Goal: Transaction & Acquisition: Purchase product/service

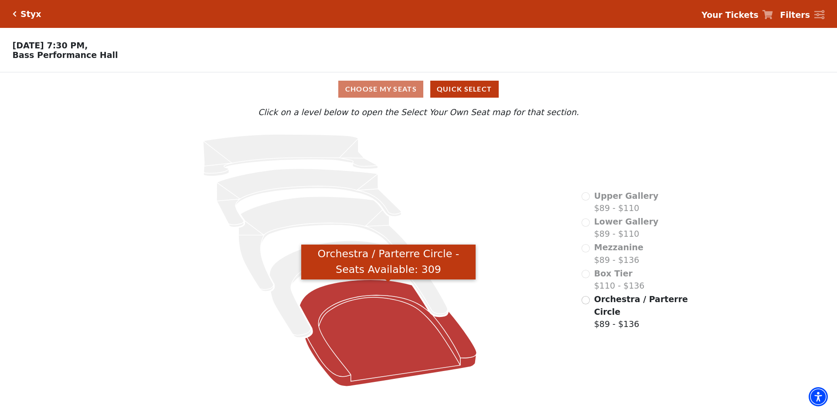
click at [427, 377] on icon "Orchestra / Parterre Circle - Seats Available: 309" at bounding box center [388, 332] width 177 height 107
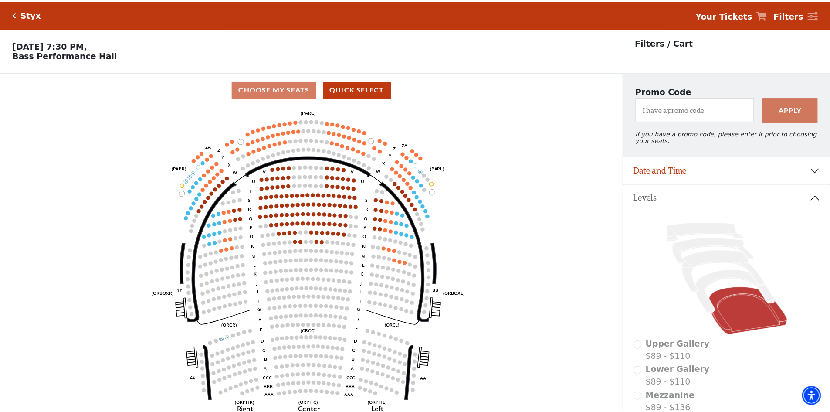
scroll to position [41, 0]
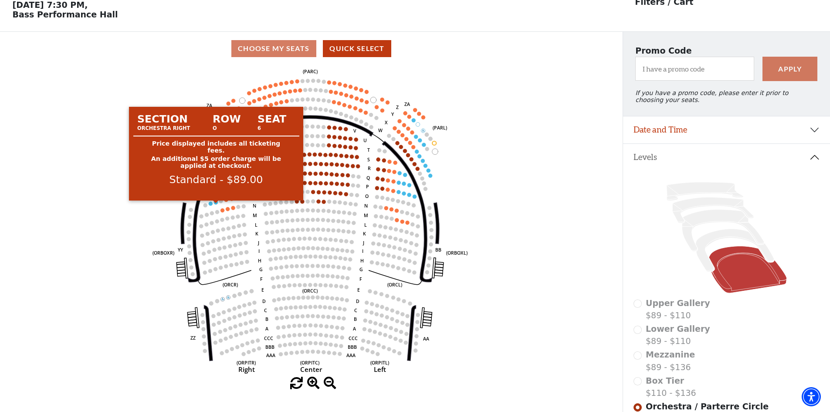
click at [216, 204] on circle at bounding box center [216, 203] width 4 height 4
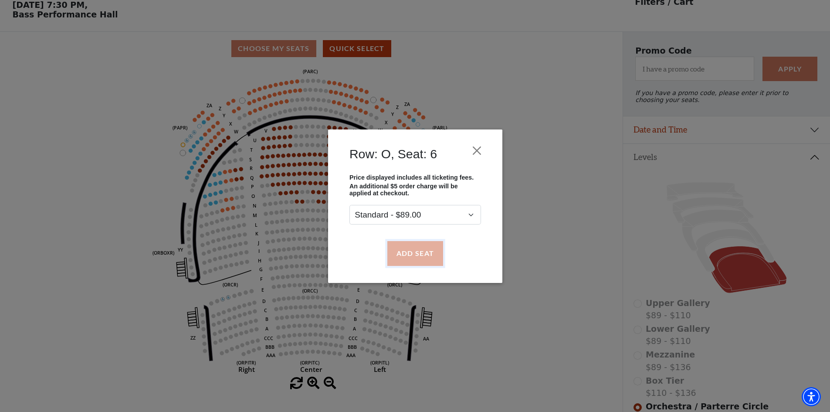
click at [418, 258] on button "Add Seat" at bounding box center [415, 253] width 56 height 24
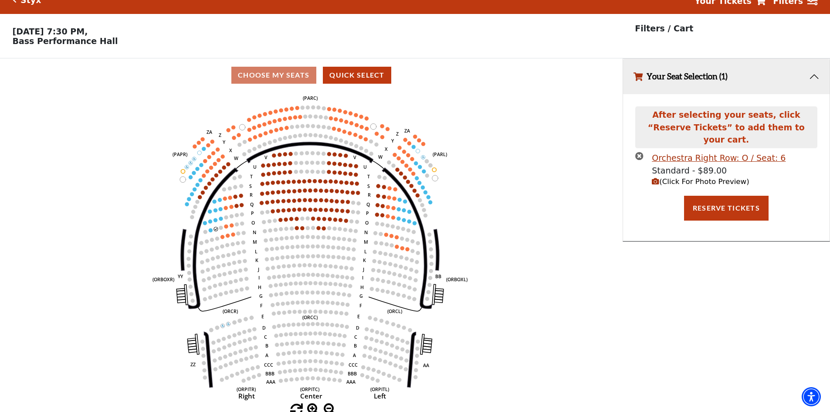
scroll to position [21, 0]
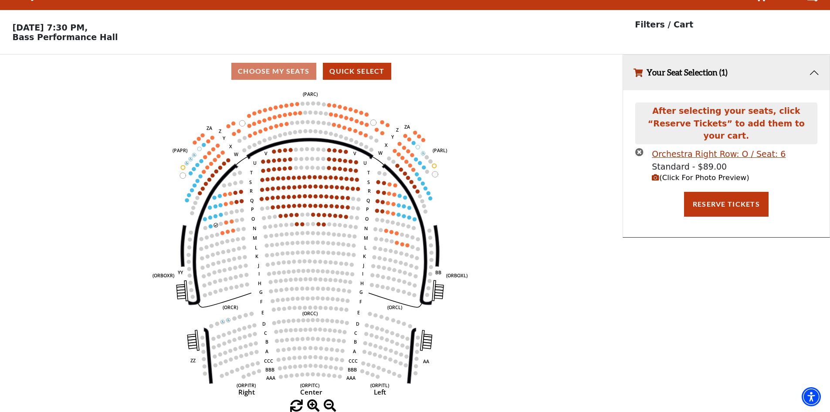
click at [688, 173] on span "(Click For Photo Preview)" at bounding box center [700, 177] width 97 height 8
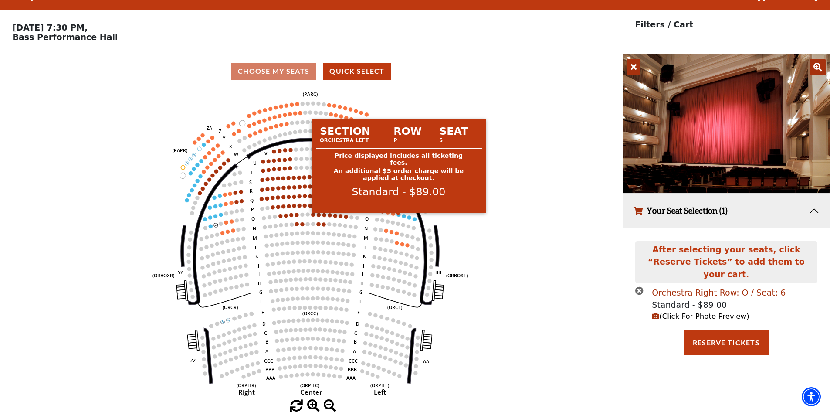
click at [399, 216] on circle at bounding box center [399, 215] width 4 height 4
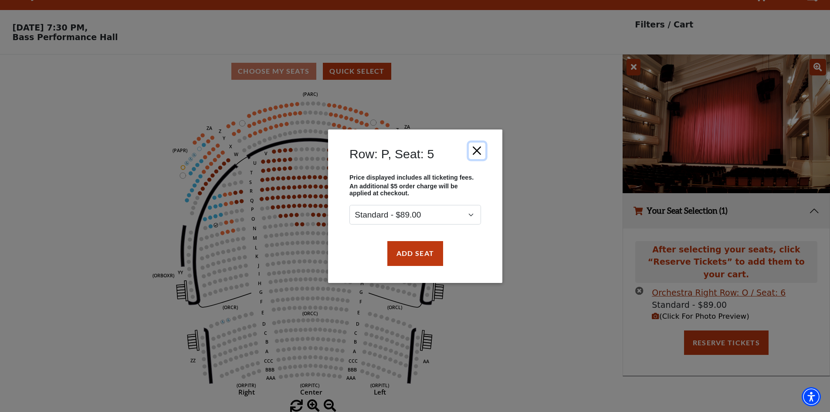
click at [475, 153] on button "Close" at bounding box center [477, 150] width 17 height 17
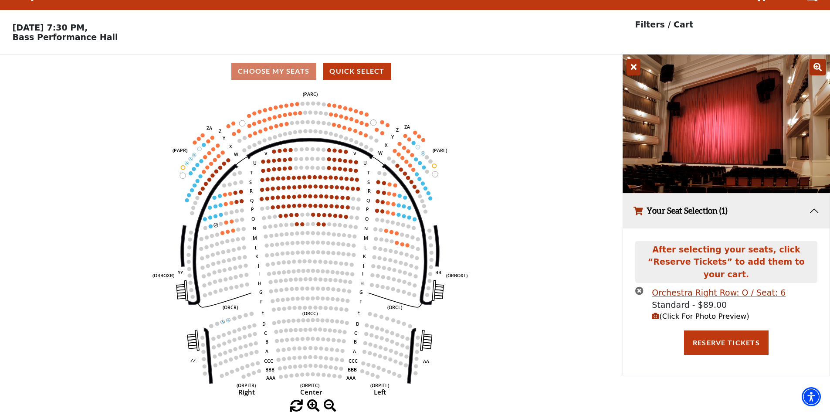
click at [640, 286] on icon "times-circle" at bounding box center [640, 290] width 8 height 8
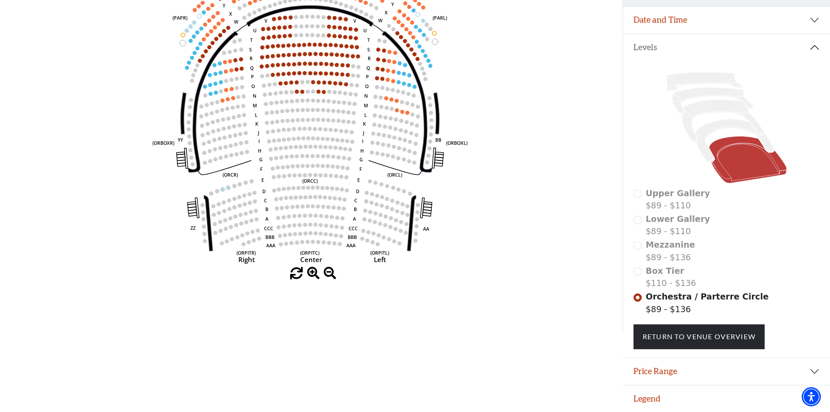
scroll to position [26, 0]
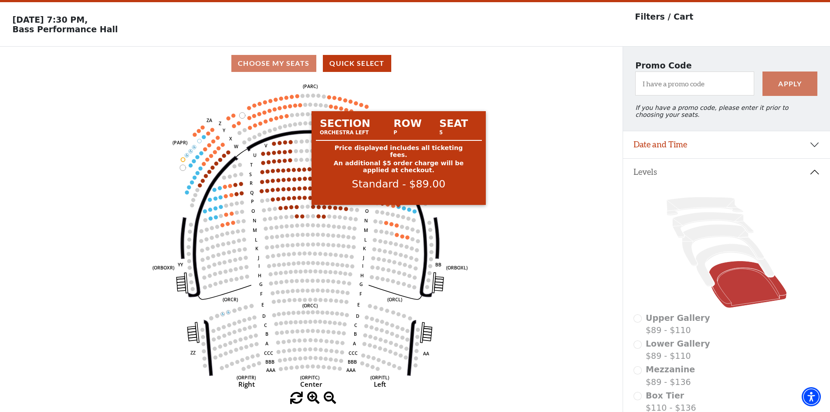
click at [397, 209] on circle at bounding box center [399, 207] width 4 height 4
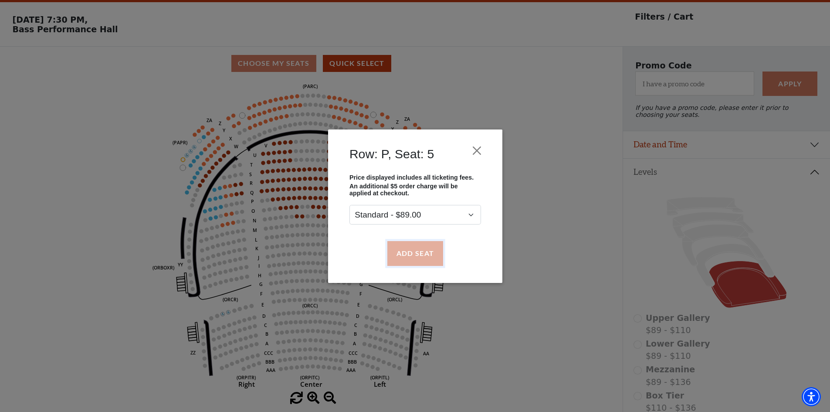
click at [408, 253] on button "Add Seat" at bounding box center [415, 253] width 56 height 24
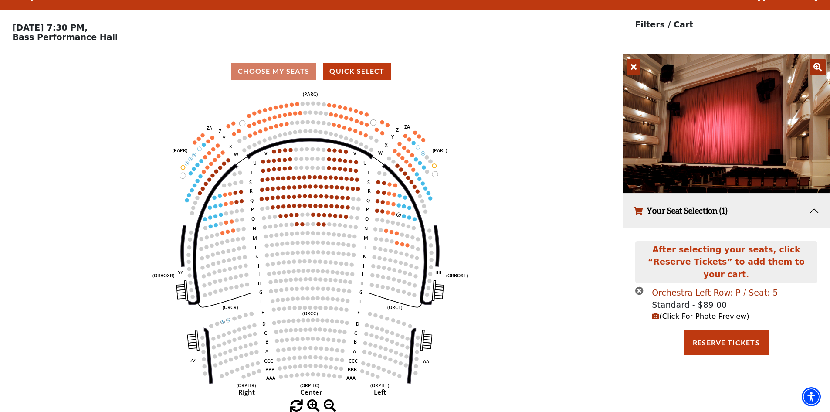
scroll to position [0, 0]
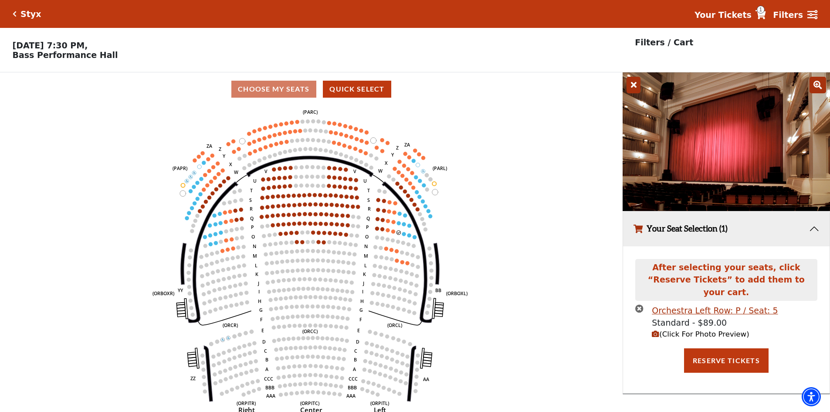
click at [667, 330] on span "(Click For Photo Preview)" at bounding box center [700, 334] width 97 height 8
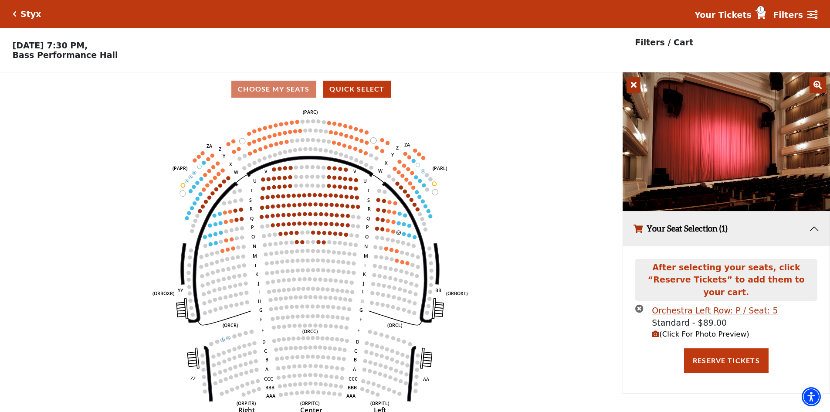
click at [643, 304] on icon "times-circle" at bounding box center [640, 308] width 8 height 8
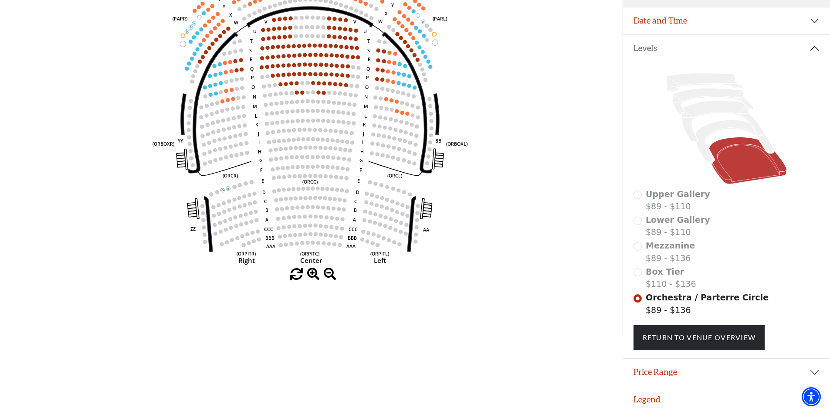
scroll to position [26, 0]
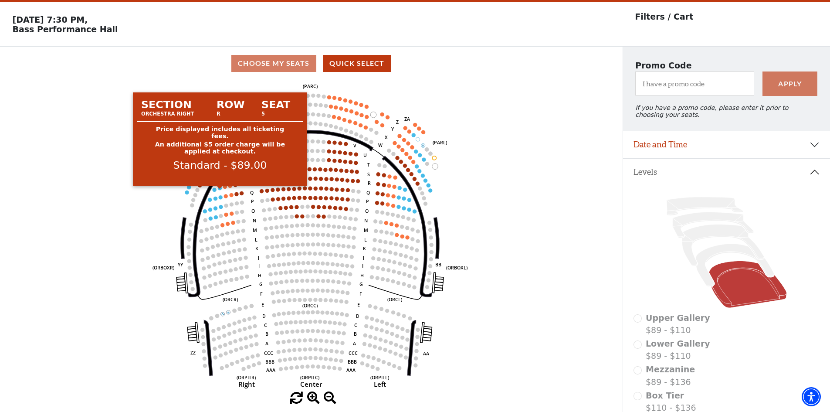
click at [219, 190] on circle at bounding box center [220, 188] width 4 height 4
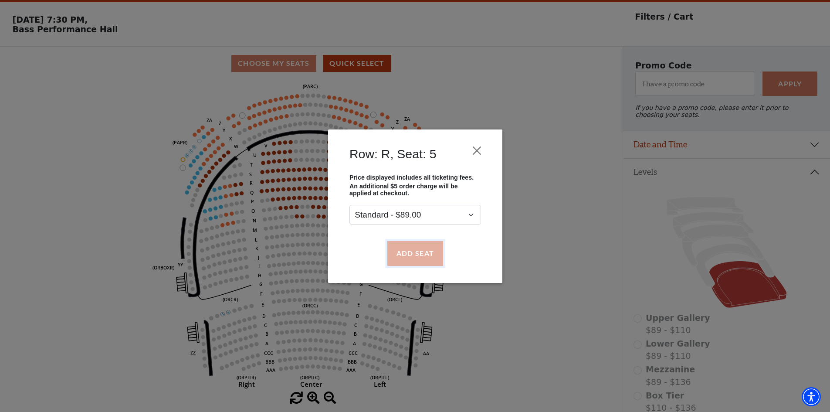
click at [421, 246] on button "Add Seat" at bounding box center [415, 253] width 56 height 24
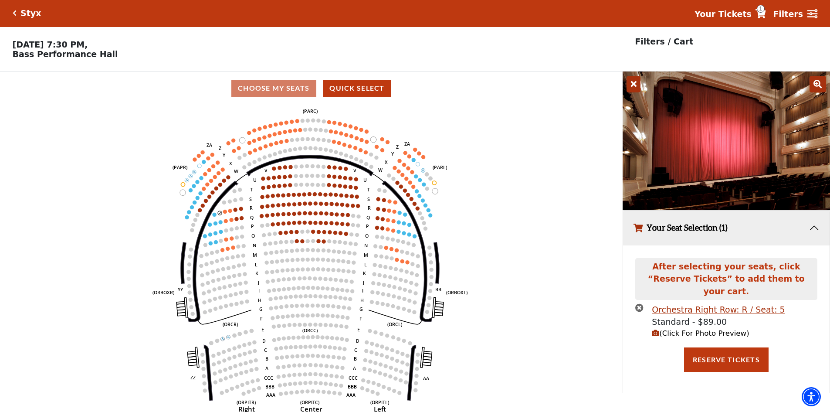
scroll to position [0, 0]
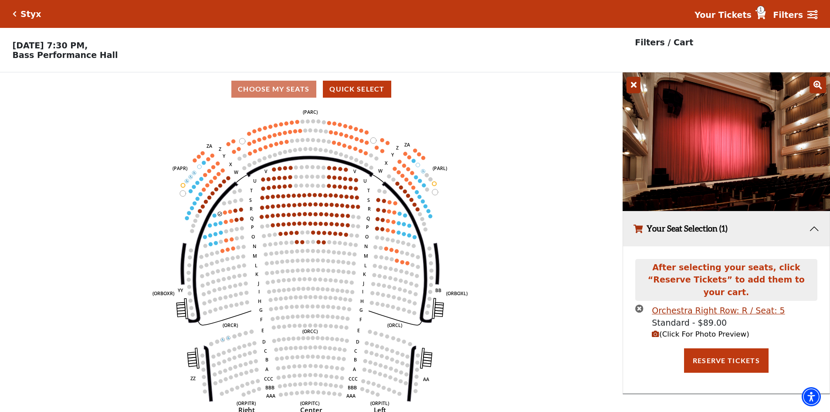
click at [671, 330] on span "(Click For Photo Preview)" at bounding box center [700, 334] width 97 height 8
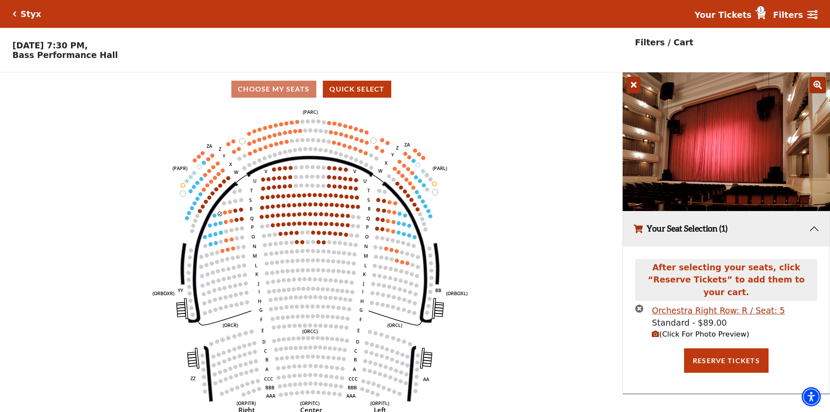
click at [643, 304] on icon "times-circle" at bounding box center [640, 308] width 8 height 8
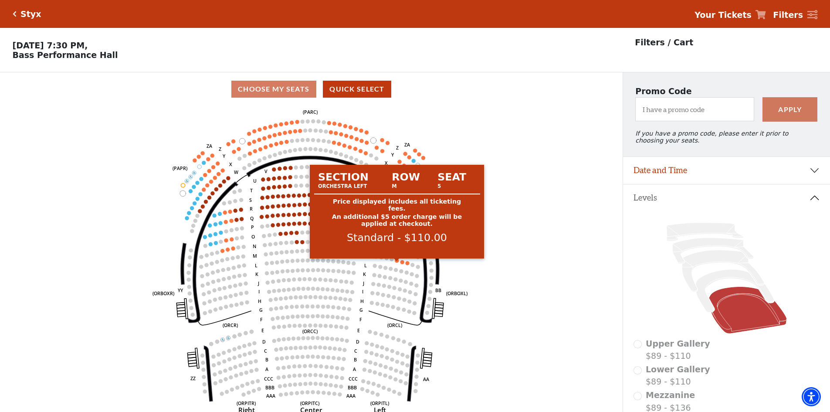
click at [398, 262] on circle at bounding box center [397, 260] width 4 height 4
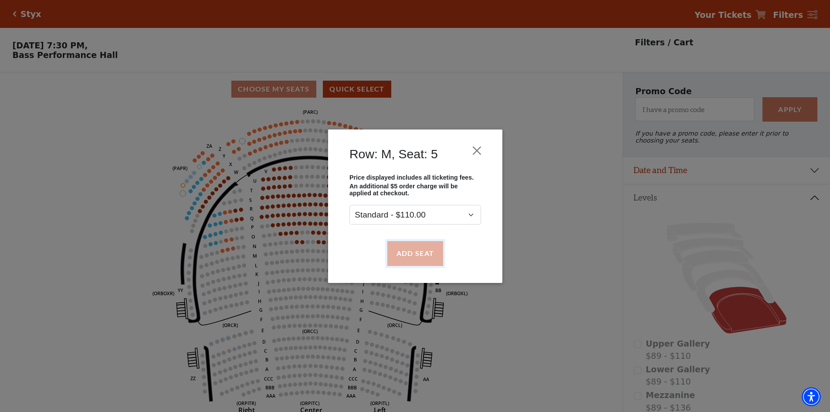
click at [411, 244] on button "Add Seat" at bounding box center [415, 253] width 56 height 24
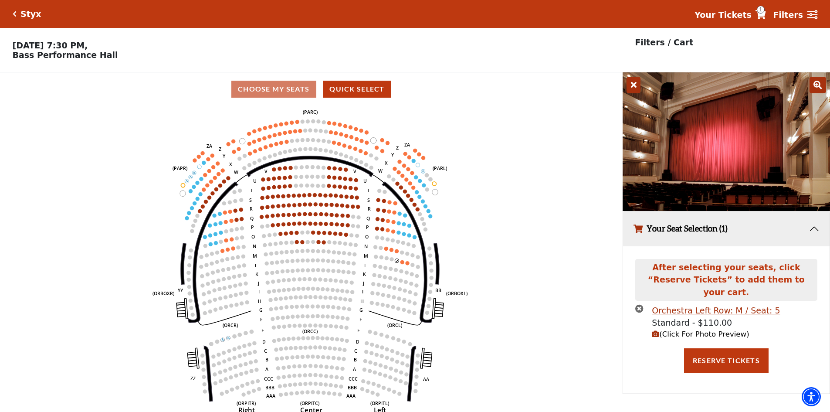
click at [676, 330] on span "(Click For Photo Preview)" at bounding box center [700, 334] width 97 height 8
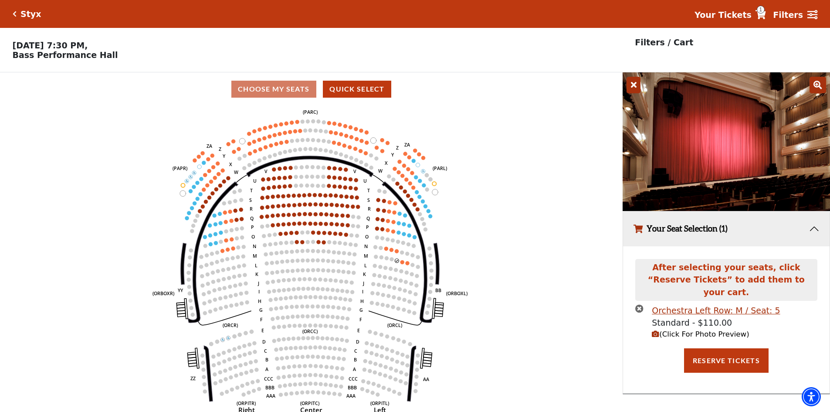
click at [676, 330] on span "(Click For Photo Preview)" at bounding box center [700, 334] width 97 height 8
click at [640, 304] on icon "times-circle" at bounding box center [640, 308] width 8 height 8
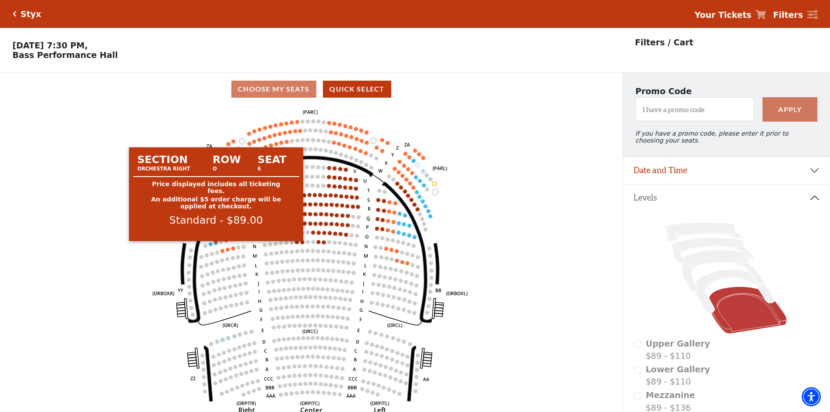
click at [217, 245] on circle at bounding box center [216, 243] width 4 height 4
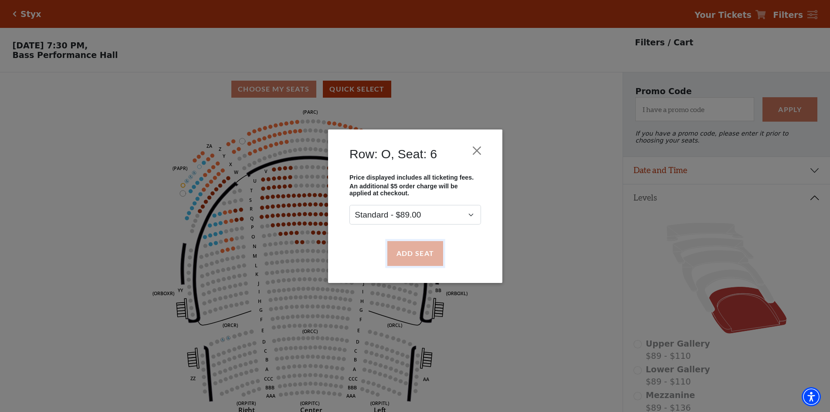
click at [401, 259] on button "Add Seat" at bounding box center [415, 253] width 56 height 24
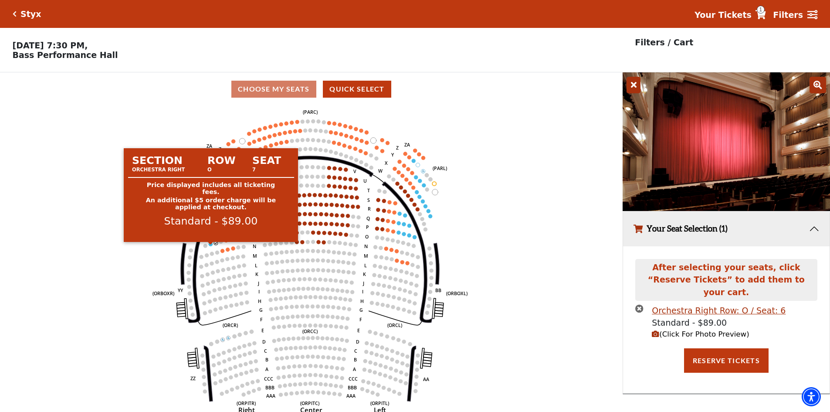
click at [210, 246] on circle at bounding box center [211, 244] width 4 height 4
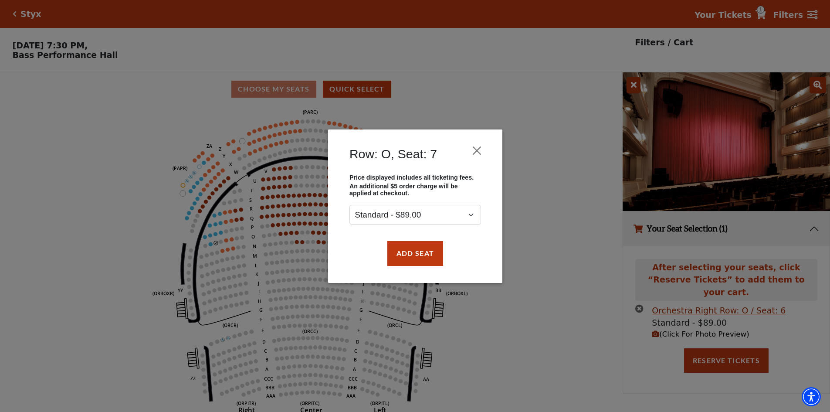
click at [422, 270] on div "Add Seat" at bounding box center [415, 253] width 148 height 41
click at [423, 267] on div "Add Seat" at bounding box center [415, 253] width 148 height 41
click at [423, 255] on button "Add Seat" at bounding box center [415, 253] width 56 height 24
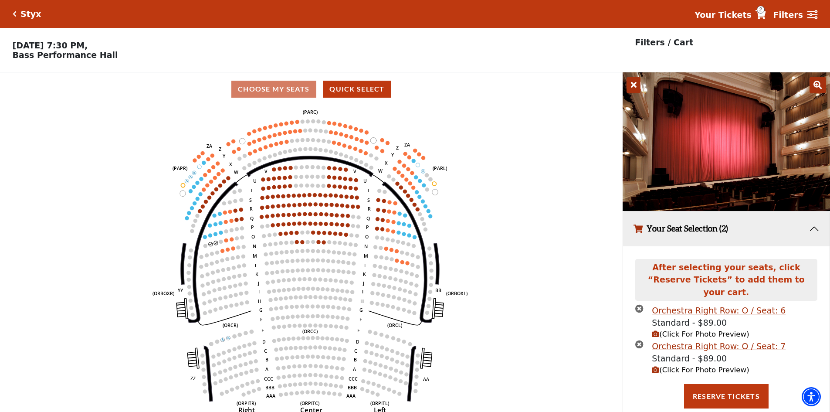
click at [678, 330] on span "(Click For Photo Preview)" at bounding box center [700, 334] width 97 height 8
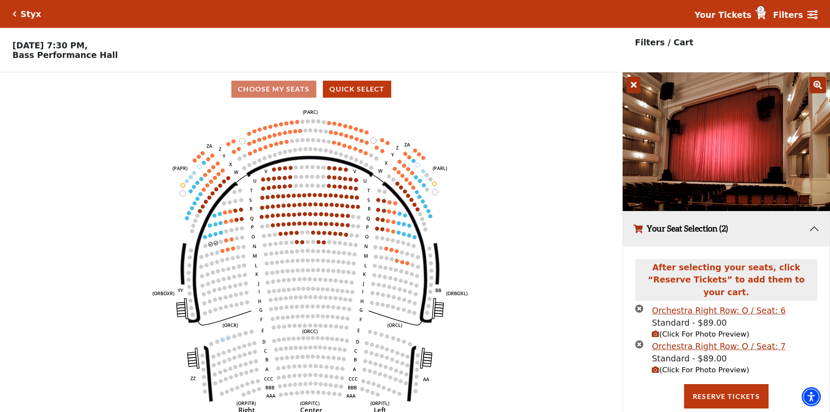
click at [683, 366] on span "(Click For Photo Preview)" at bounding box center [700, 370] width 97 height 8
click at [718, 158] on img at bounding box center [726, 141] width 207 height 139
click at [712, 208] on img at bounding box center [726, 141] width 207 height 139
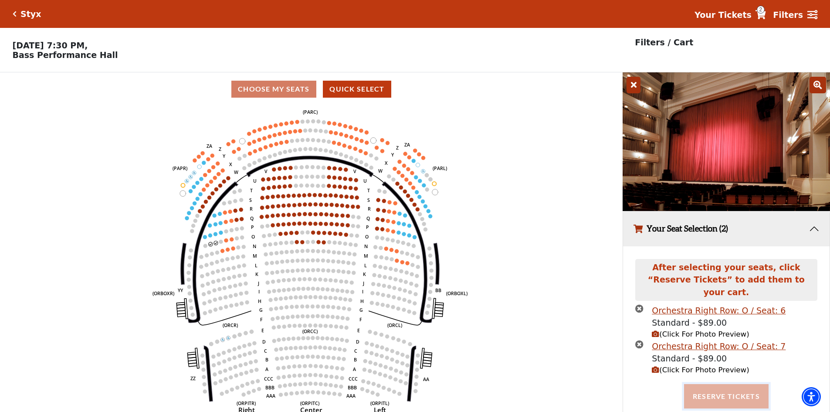
click at [748, 384] on button "Reserve Tickets" at bounding box center [726, 396] width 85 height 24
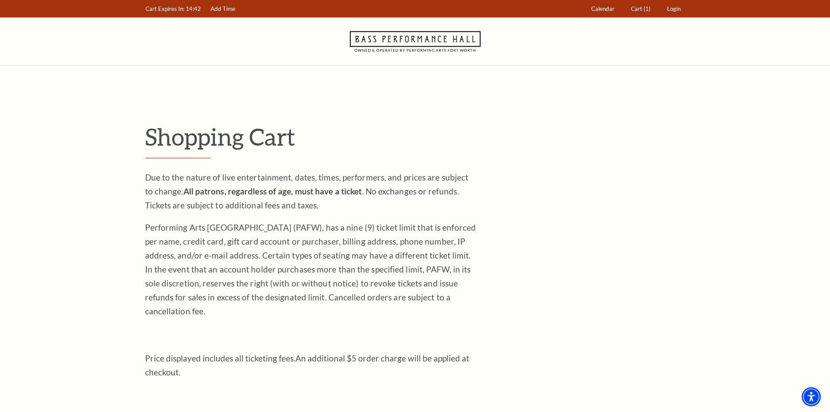
scroll to position [218, 0]
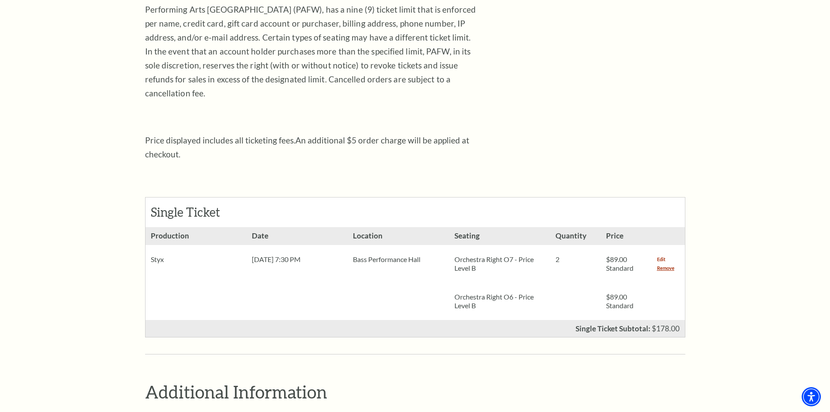
click at [664, 255] on link "Edit" at bounding box center [661, 259] width 8 height 9
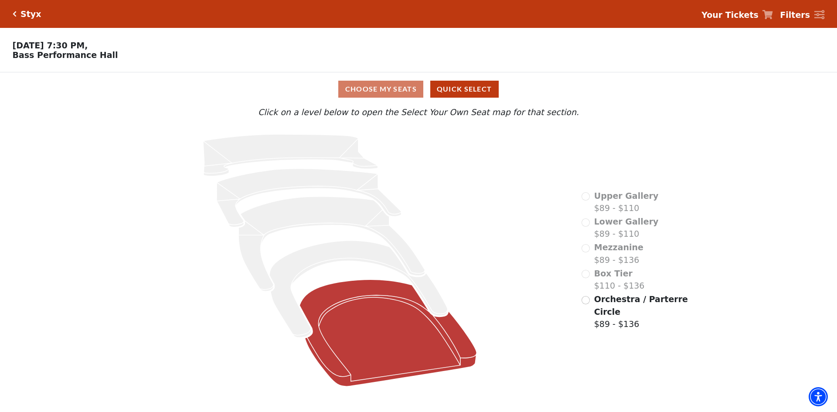
click at [364, 347] on icon "Orchestra / Parterre Circle - Seats Available: 309" at bounding box center [388, 332] width 177 height 107
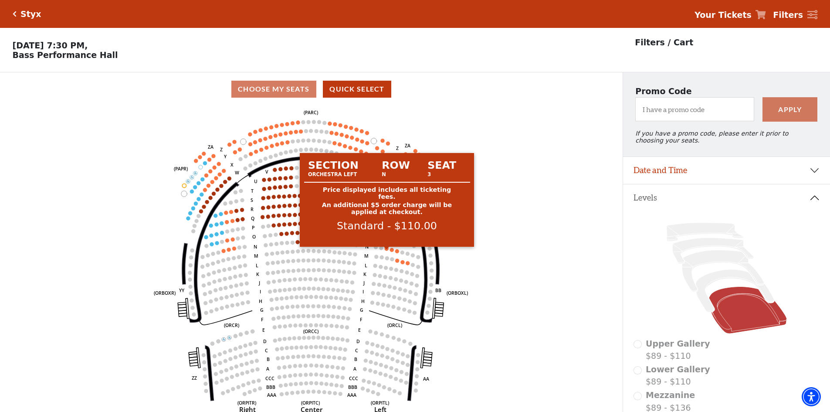
click at [387, 251] on circle at bounding box center [387, 249] width 4 height 4
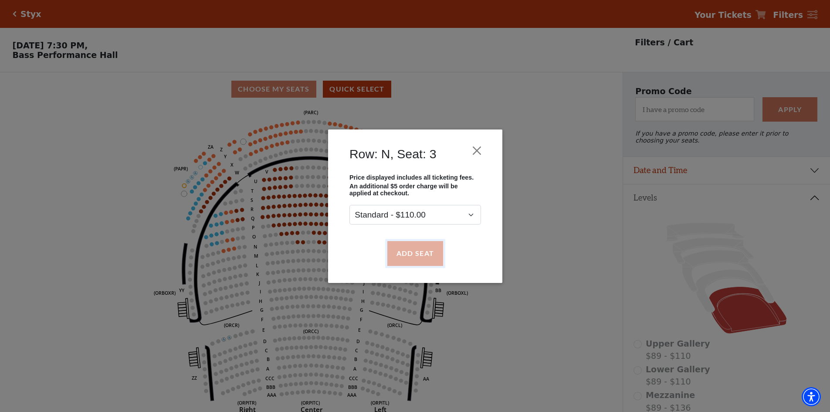
click at [416, 251] on button "Add Seat" at bounding box center [415, 253] width 56 height 24
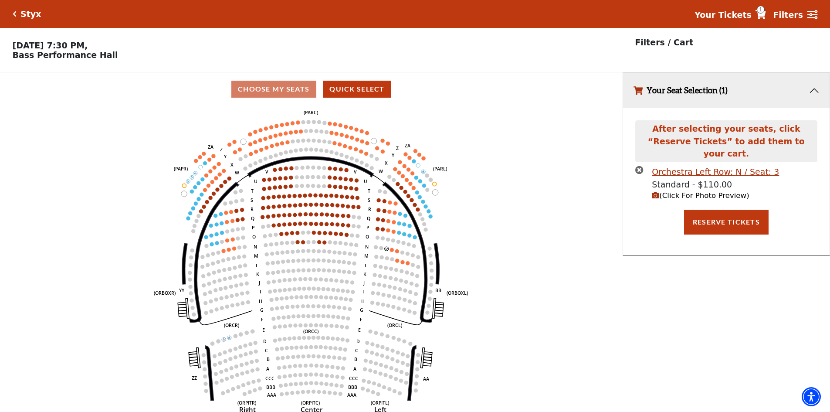
click at [707, 191] on span "(Click For Photo Preview)" at bounding box center [700, 195] width 97 height 8
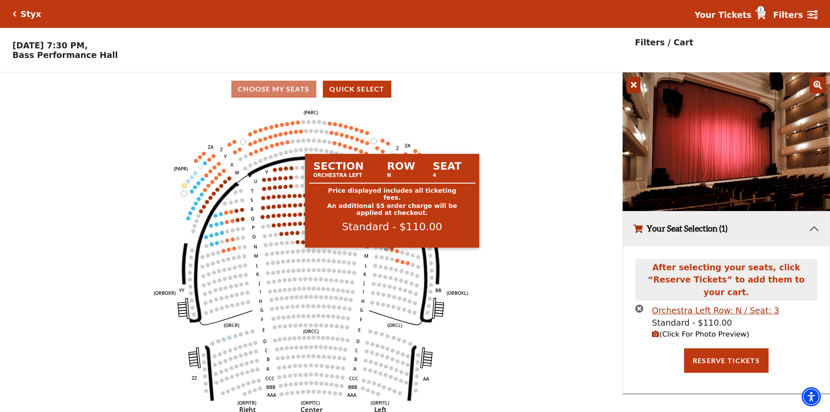
click at [392, 252] on circle at bounding box center [392, 250] width 4 height 4
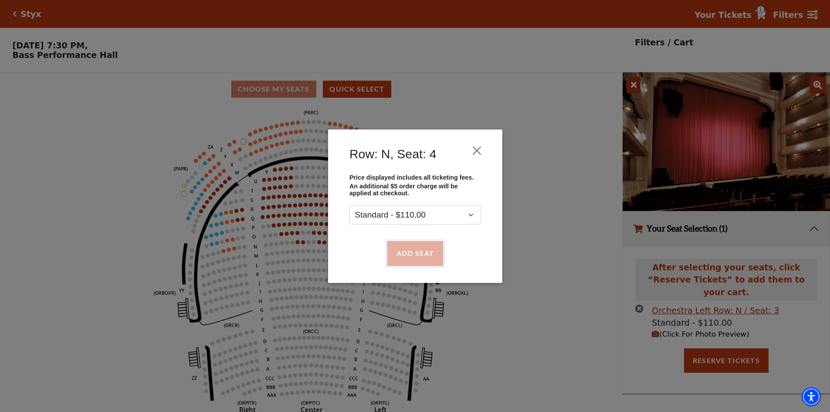
click at [406, 257] on button "Add Seat" at bounding box center [415, 253] width 56 height 24
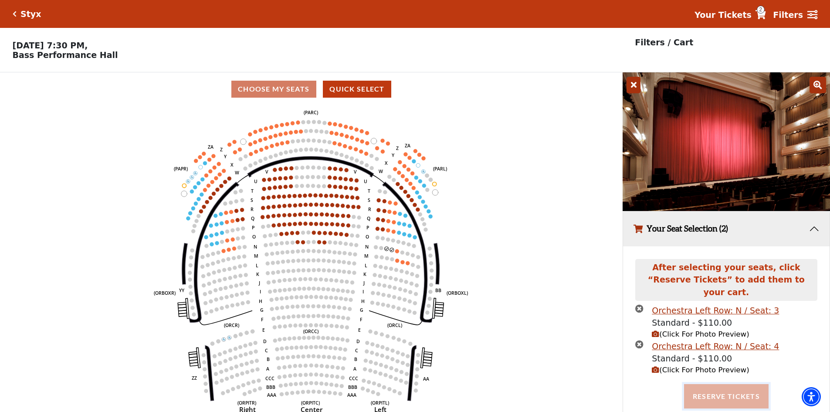
click at [731, 394] on button "Reserve Tickets" at bounding box center [726, 396] width 85 height 24
click at [748, 391] on button "Reserve Tickets" at bounding box center [726, 396] width 85 height 24
click at [766, 13] on icon at bounding box center [761, 14] width 10 height 9
click at [733, 385] on button "Reserve Tickets" at bounding box center [726, 396] width 85 height 24
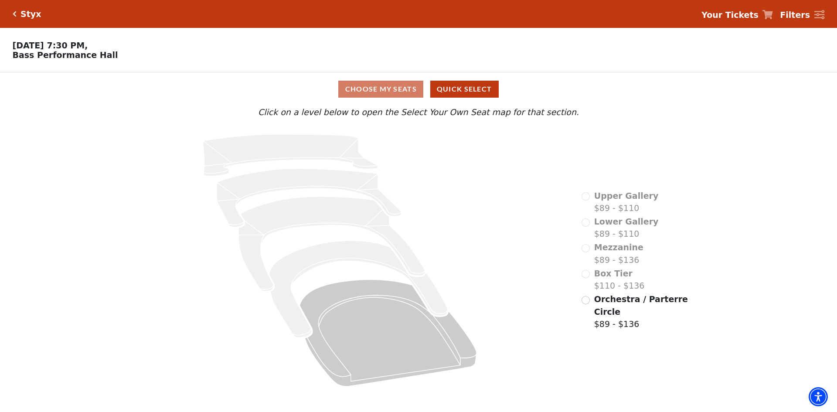
click at [773, 14] on icon at bounding box center [767, 14] width 10 height 9
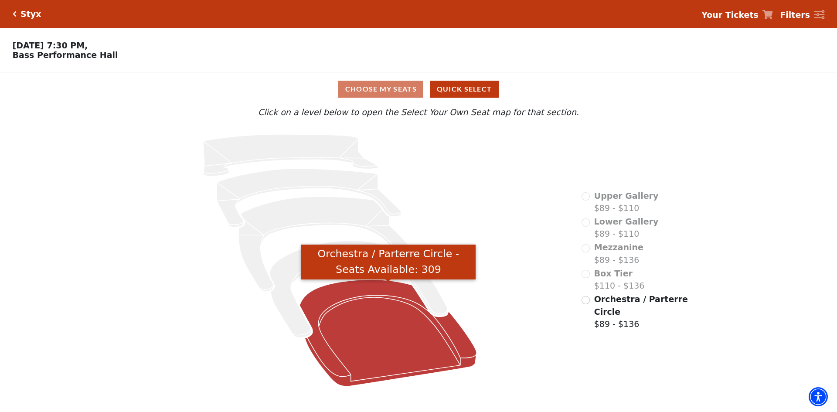
click at [412, 330] on icon "Orchestra / Parterre Circle - Seats Available: 309" at bounding box center [388, 332] width 177 height 107
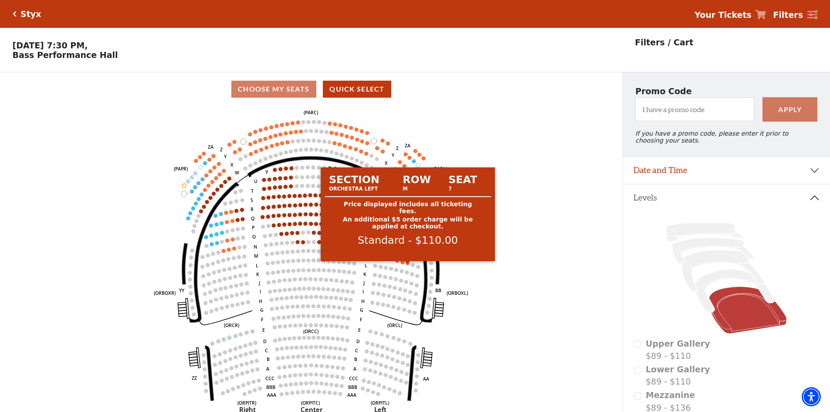
click at [409, 265] on circle at bounding box center [408, 263] width 4 height 4
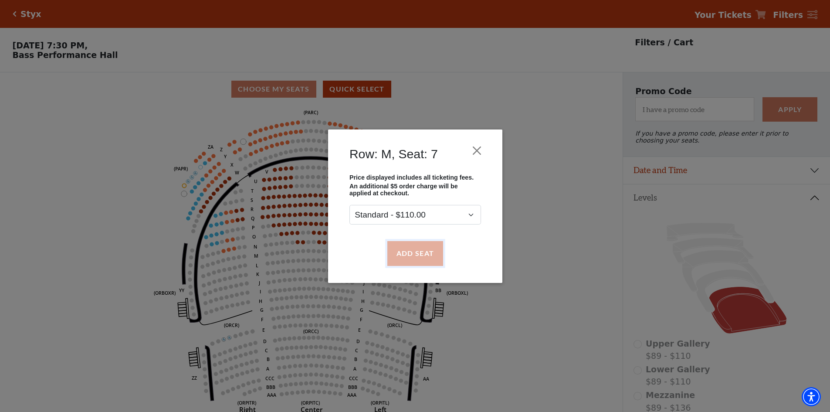
click at [408, 262] on button "Add Seat" at bounding box center [415, 253] width 56 height 24
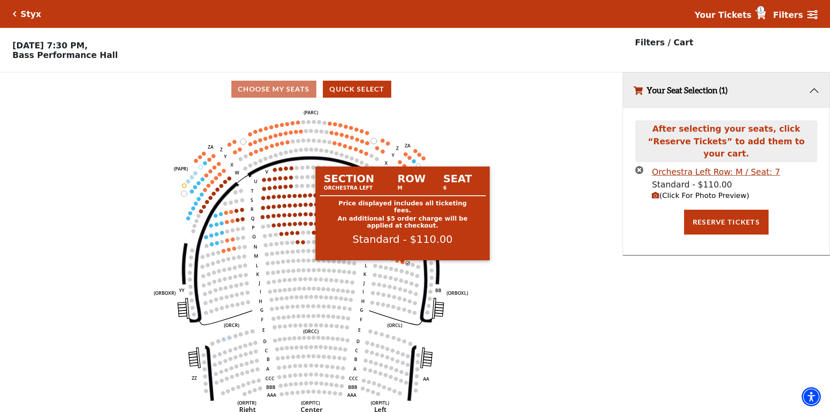
click at [405, 264] on circle at bounding box center [403, 262] width 4 height 4
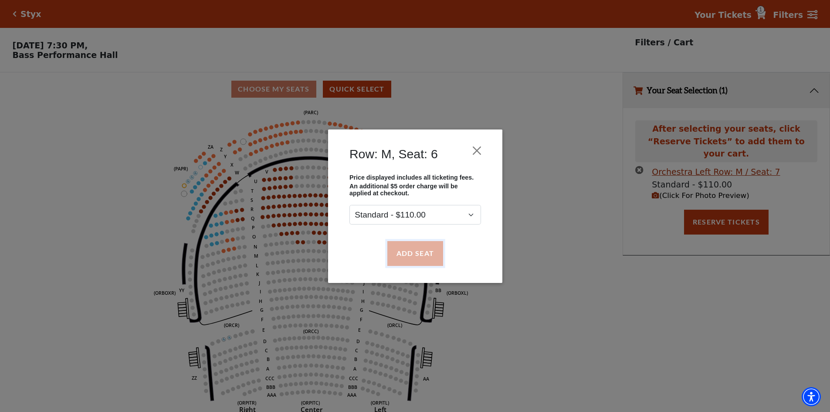
click at [419, 248] on button "Add Seat" at bounding box center [415, 253] width 56 height 24
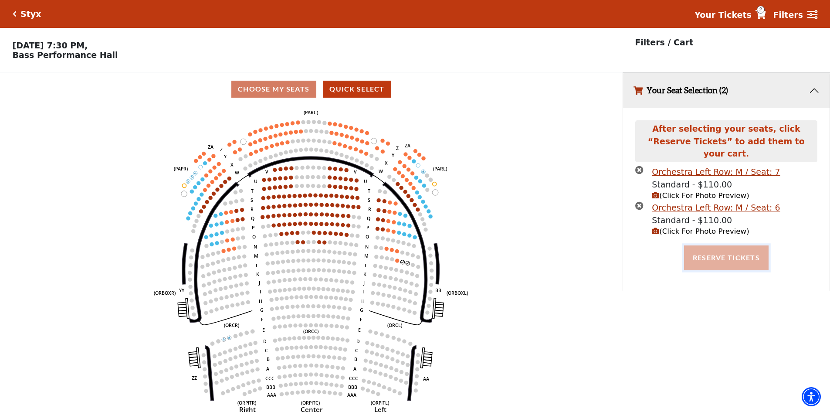
click at [714, 253] on button "Reserve Tickets" at bounding box center [726, 257] width 85 height 24
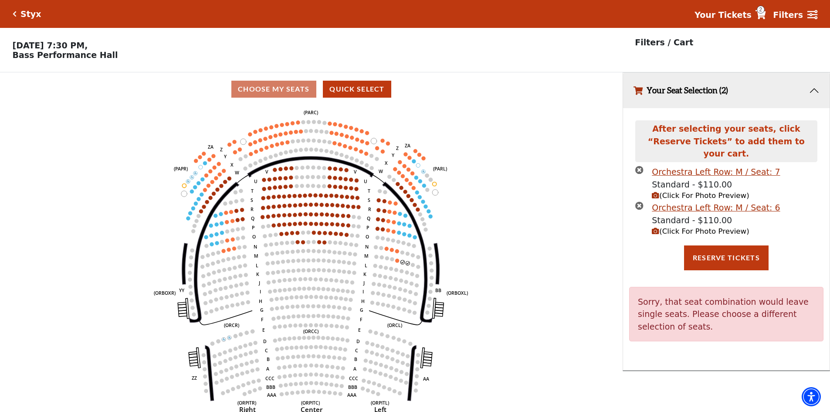
click at [643, 201] on icon "times-circle" at bounding box center [640, 205] width 8 height 8
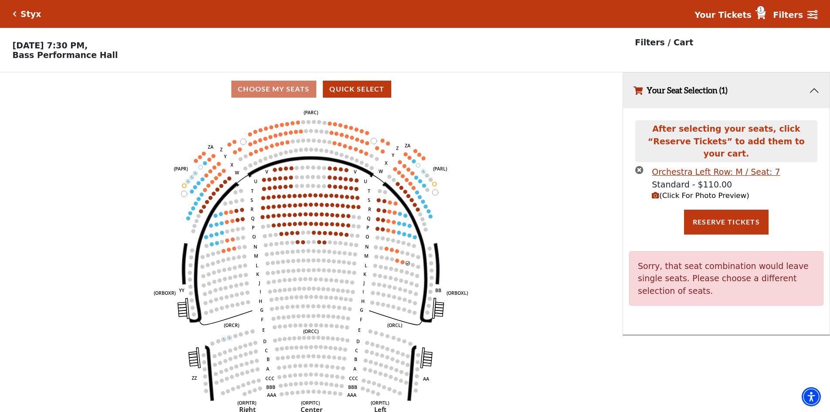
click at [639, 166] on icon "times-circle" at bounding box center [640, 170] width 8 height 8
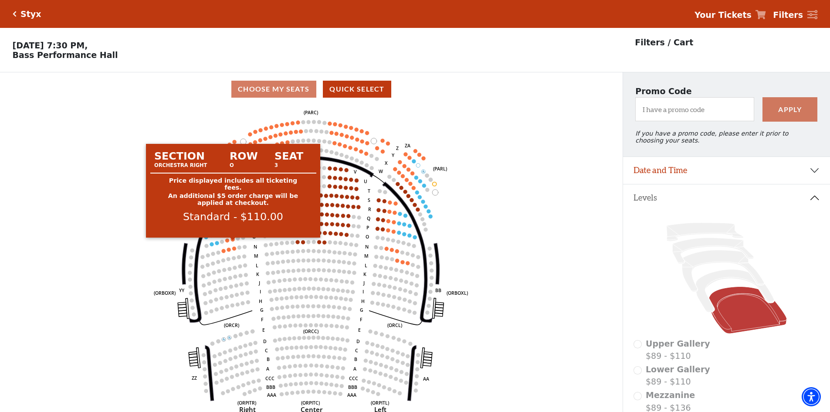
click at [232, 241] on circle at bounding box center [233, 240] width 4 height 4
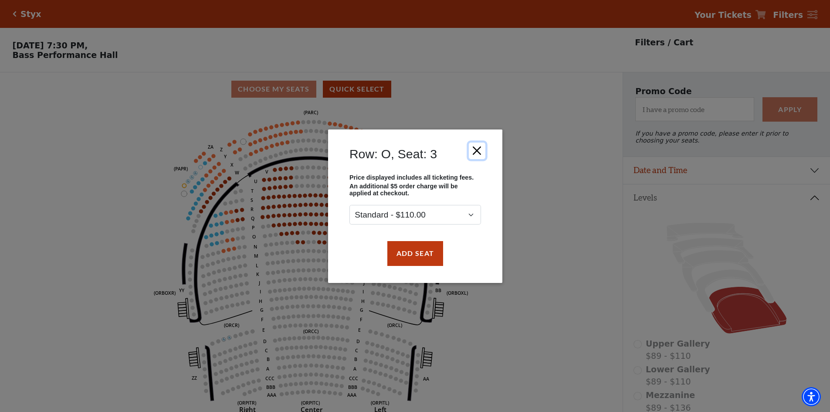
click at [479, 152] on button "Close" at bounding box center [477, 150] width 17 height 17
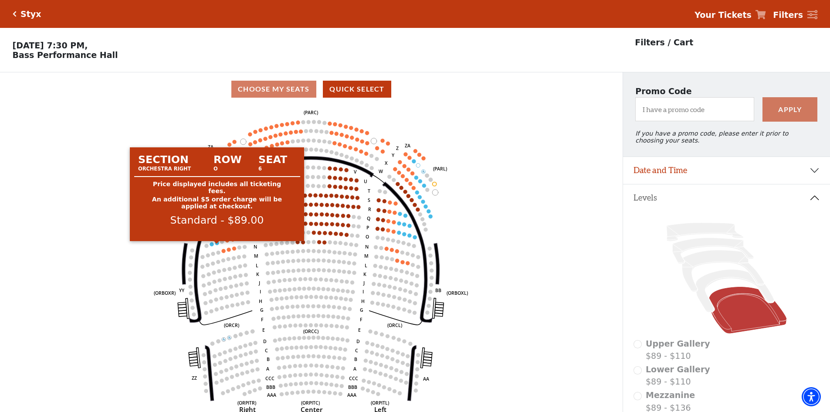
click at [218, 245] on circle at bounding box center [217, 243] width 4 height 4
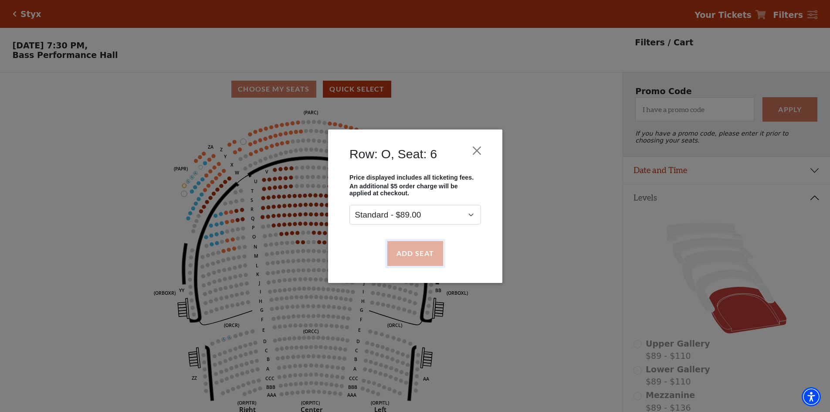
click at [406, 252] on button "Add Seat" at bounding box center [415, 253] width 56 height 24
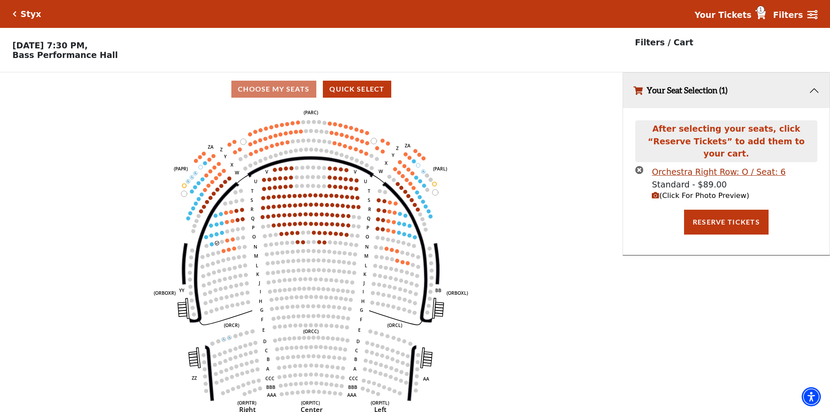
click at [213, 246] on circle at bounding box center [212, 244] width 4 height 4
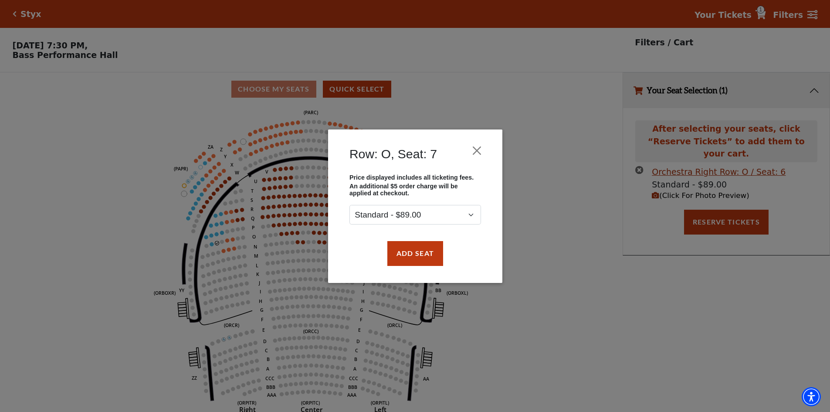
click at [400, 266] on div "Add Seat" at bounding box center [415, 253] width 148 height 41
click at [405, 263] on button "Add Seat" at bounding box center [415, 253] width 56 height 24
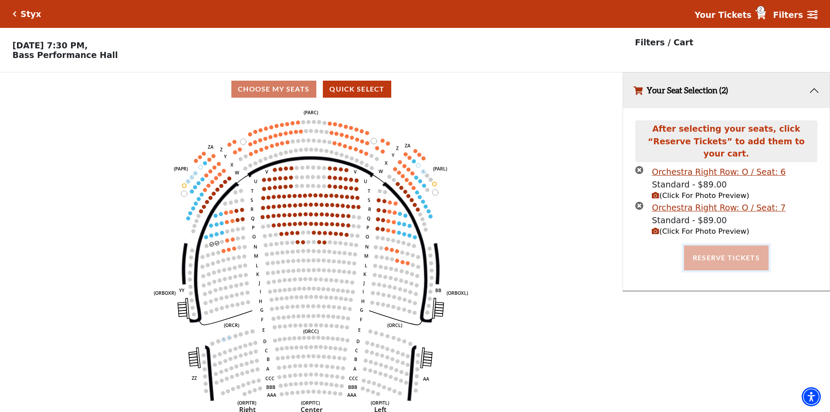
click at [718, 251] on button "Reserve Tickets" at bounding box center [726, 257] width 85 height 24
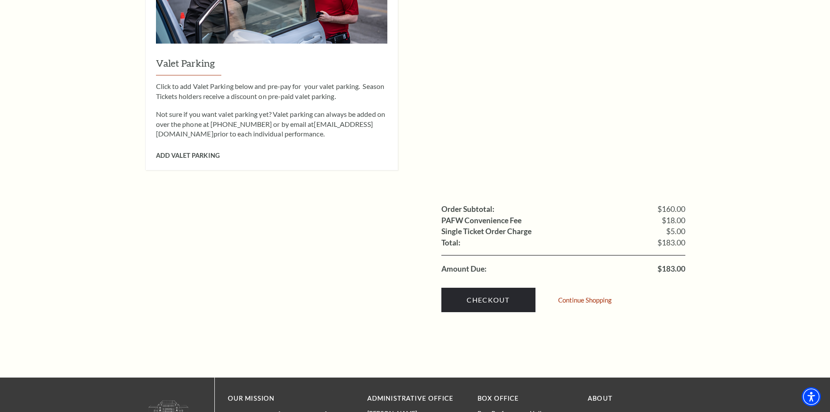
scroll to position [697, 0]
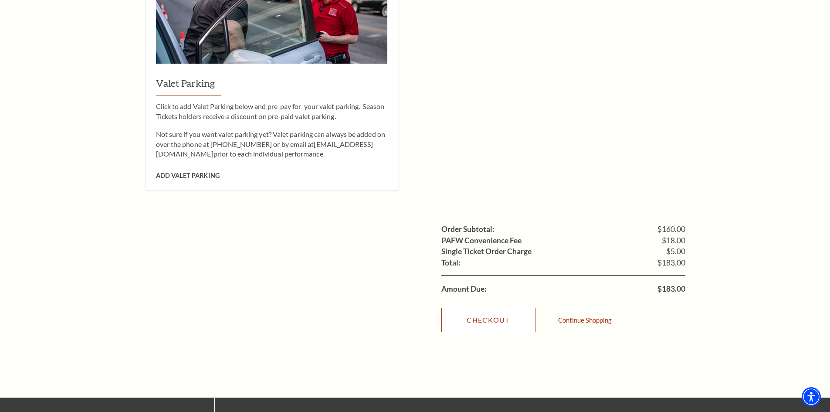
click at [489, 308] on link "Checkout" at bounding box center [489, 320] width 94 height 24
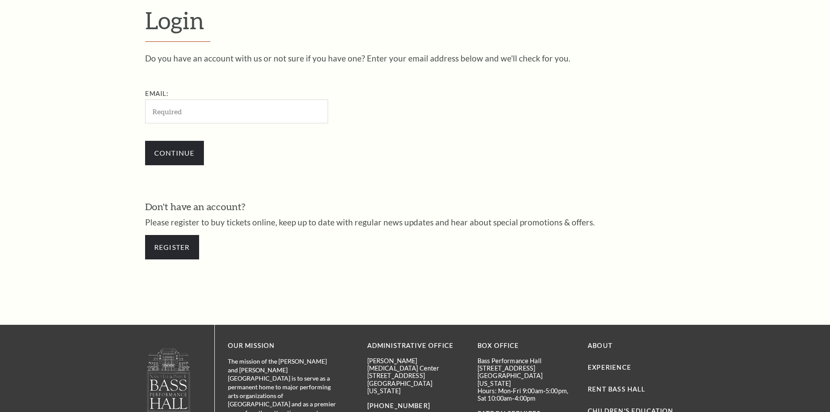
scroll to position [292, 0]
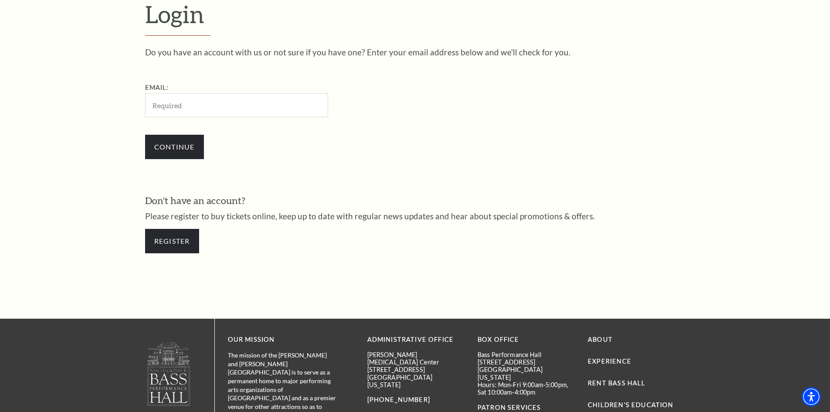
click at [239, 110] on input "Email:" at bounding box center [236, 105] width 183 height 24
type input "[EMAIL_ADDRESS][DOMAIN_NAME]"
click at [145, 135] on input "Continue" at bounding box center [174, 147] width 59 height 24
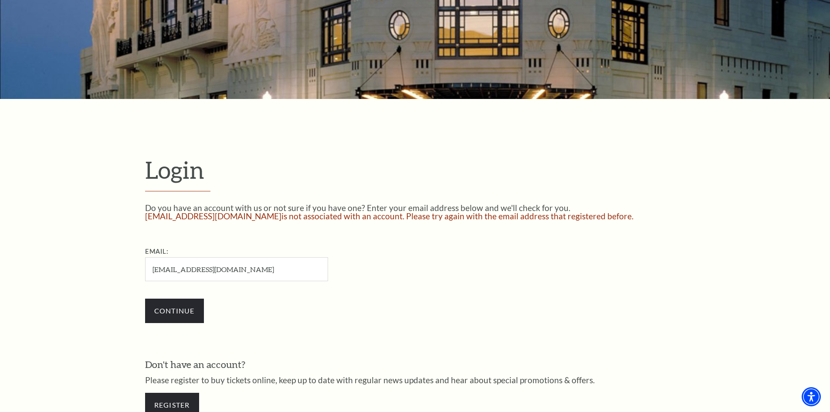
scroll to position [223, 0]
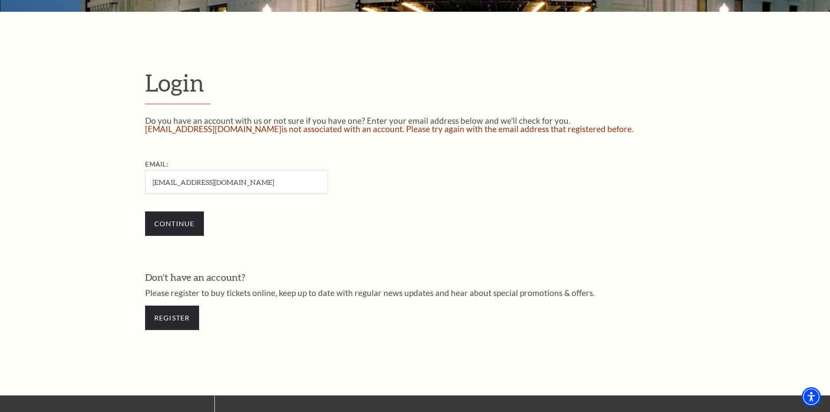
click at [510, 242] on div "Do you have an account with us or not sure if you have one? Enter your email ad…" at bounding box center [415, 180] width 541 height 128
click at [197, 315] on link "Register" at bounding box center [172, 318] width 54 height 24
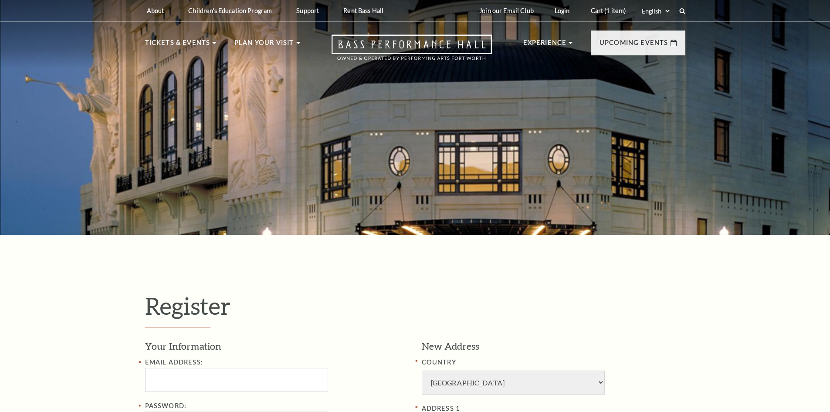
select select "1"
select select "[GEOGRAPHIC_DATA]"
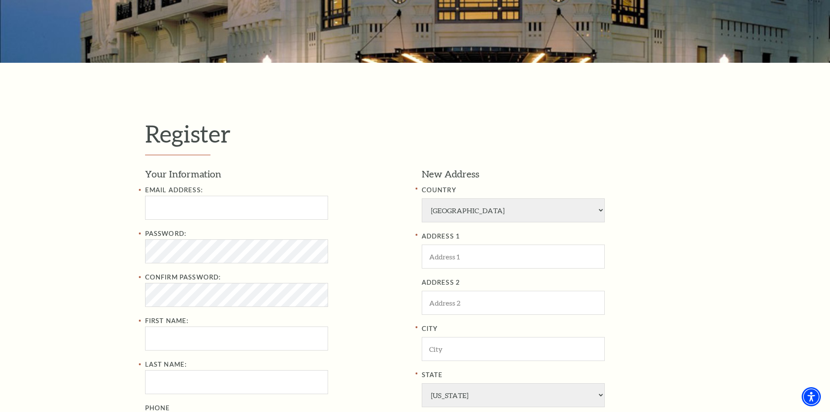
scroll to position [174, 0]
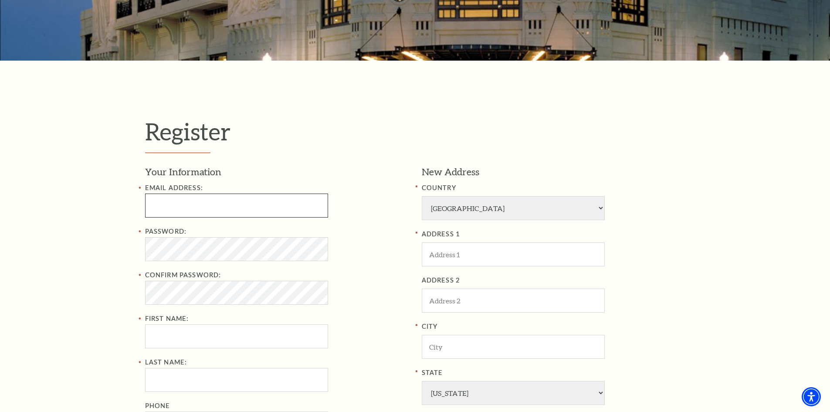
click at [237, 206] on input "Email Address:" at bounding box center [236, 206] width 183 height 24
type input "[EMAIL_ADDRESS]"
